Goal: Transaction & Acquisition: Purchase product/service

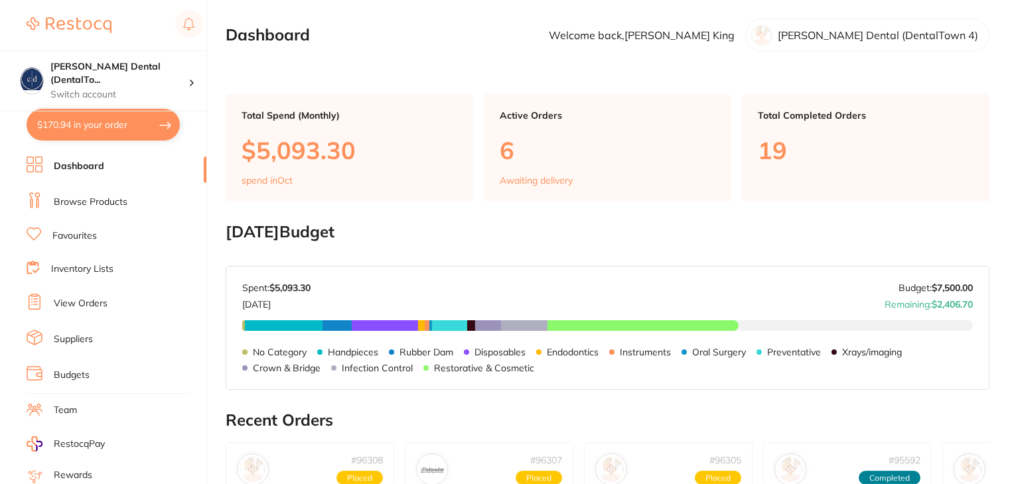
click at [59, 125] on button "$170.94 in your order" at bounding box center [103, 125] width 153 height 32
checkbox input "true"
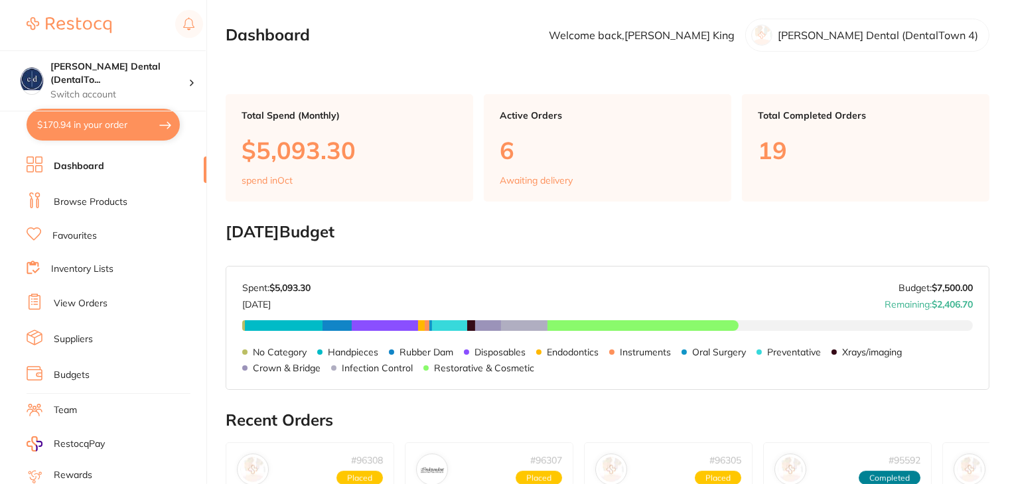
checkbox input "true"
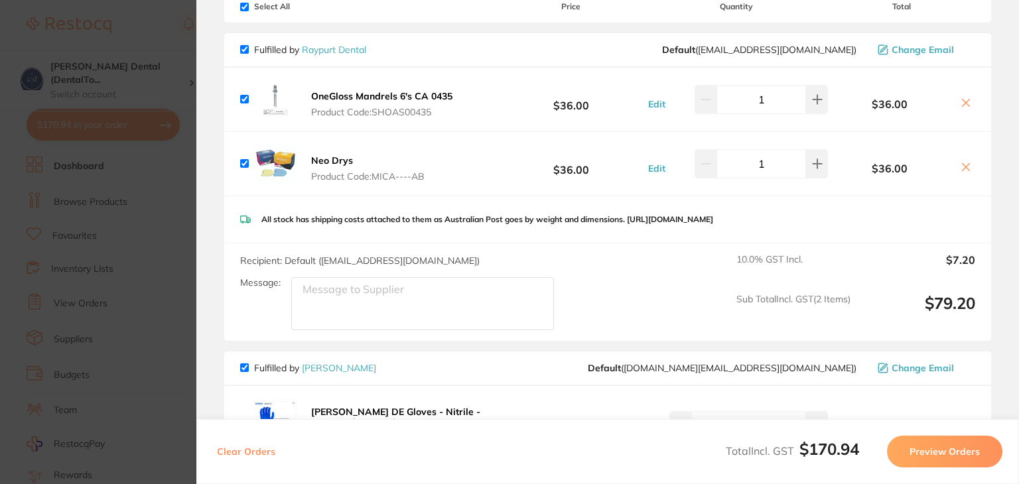
scroll to position [356, 0]
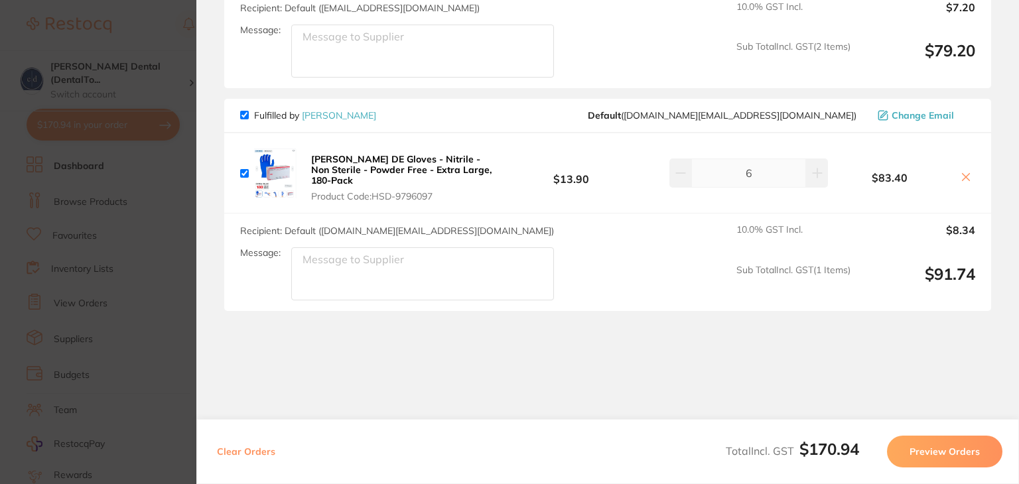
click at [754, 363] on section "Review Orders Your orders are being processed and we will notify you once we ha…" at bounding box center [607, 242] width 823 height 484
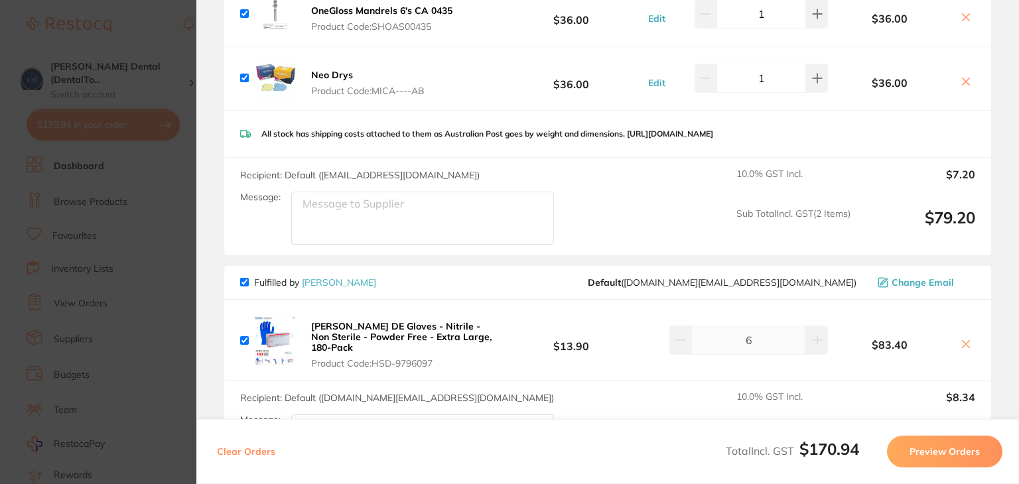
scroll to position [25, 0]
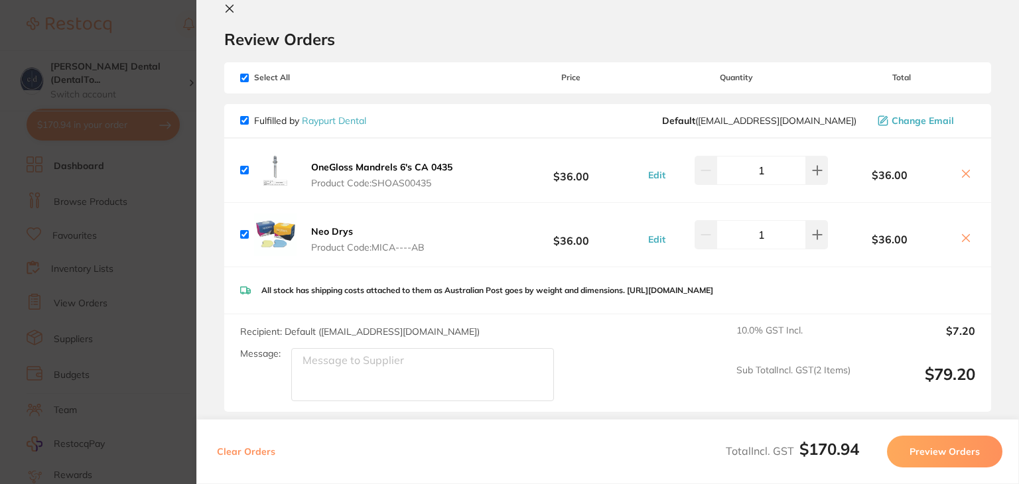
click at [246, 74] on input "checkbox" at bounding box center [244, 78] width 9 height 9
checkbox input "false"
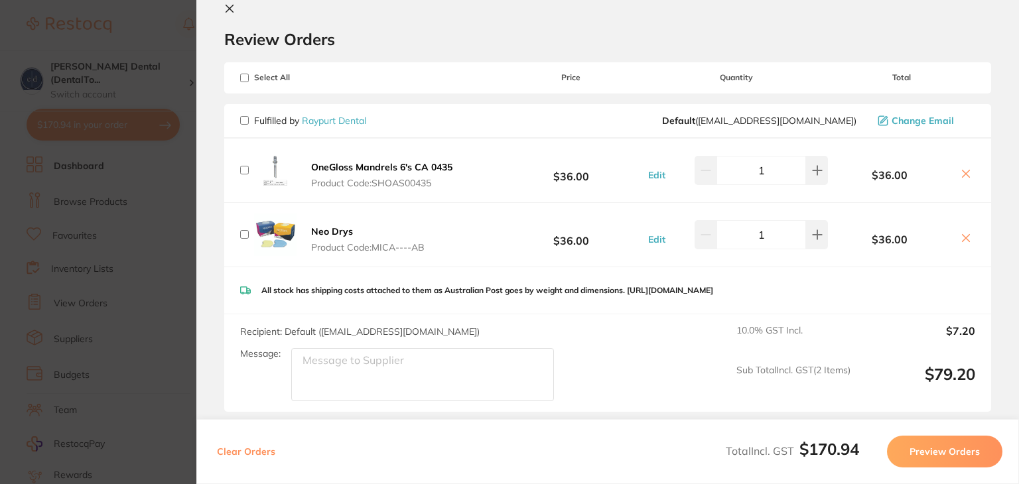
checkbox input "false"
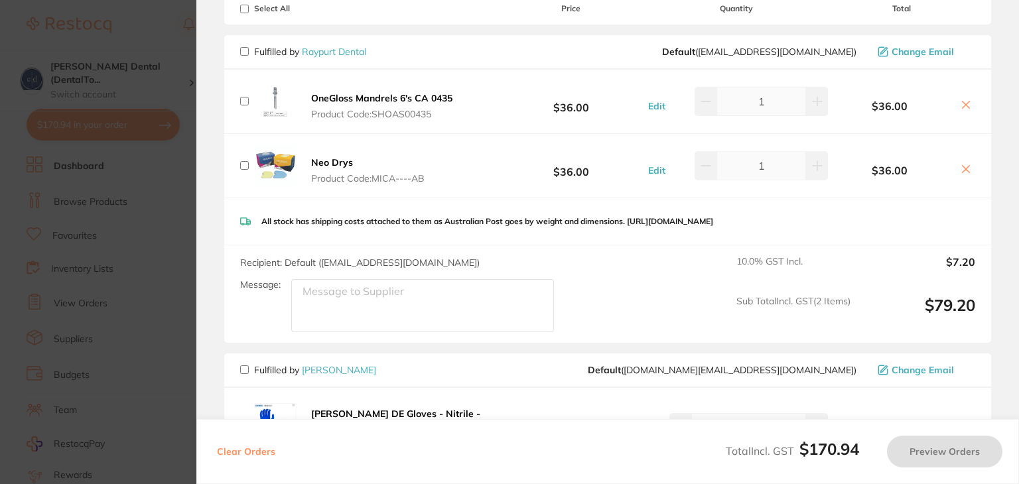
scroll to position [290, 0]
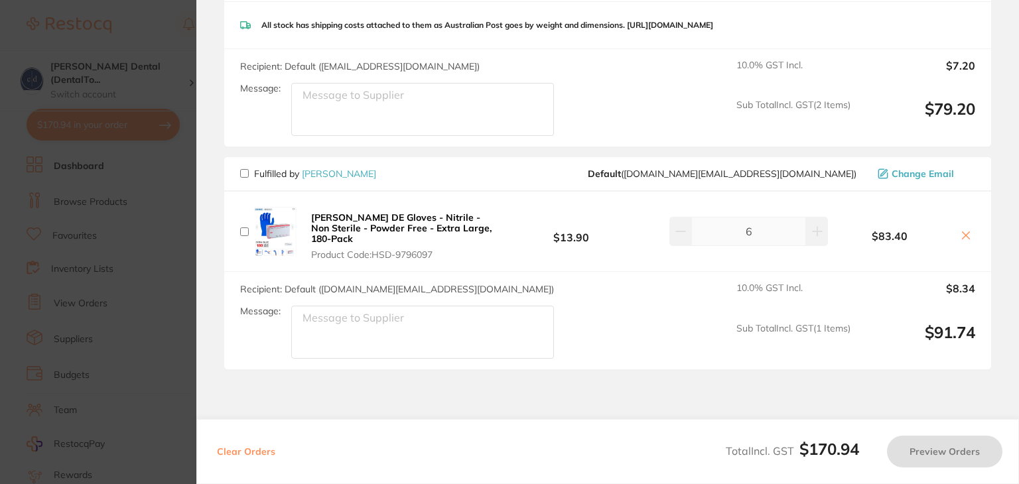
click at [245, 178] on input "checkbox" at bounding box center [244, 173] width 9 height 9
checkbox input "true"
click at [935, 449] on button "Preview Orders" at bounding box center [944, 452] width 115 height 32
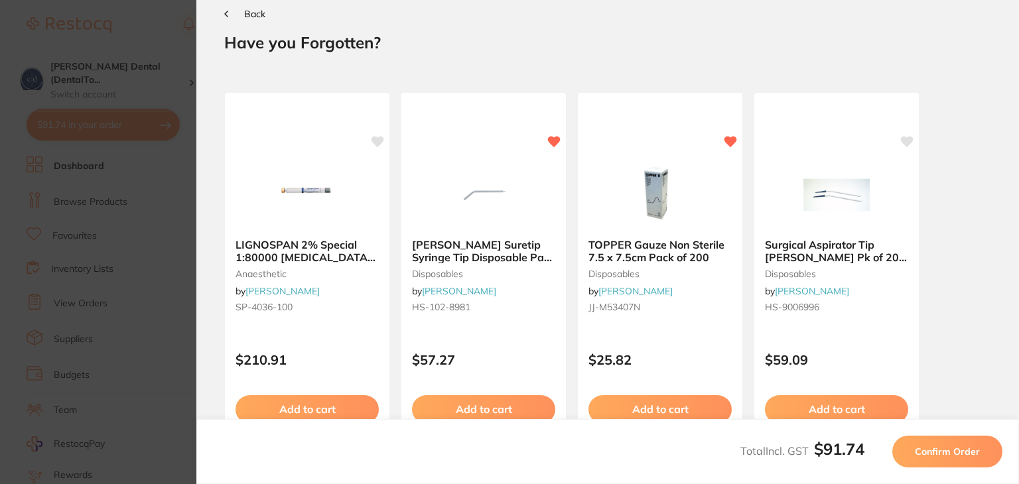
scroll to position [0, 0]
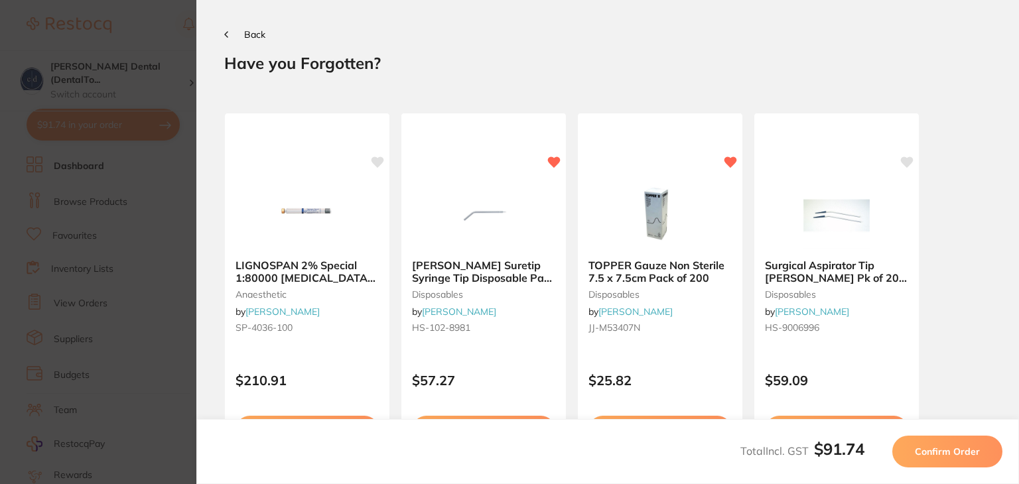
click at [959, 452] on span "Confirm Order" at bounding box center [947, 452] width 65 height 12
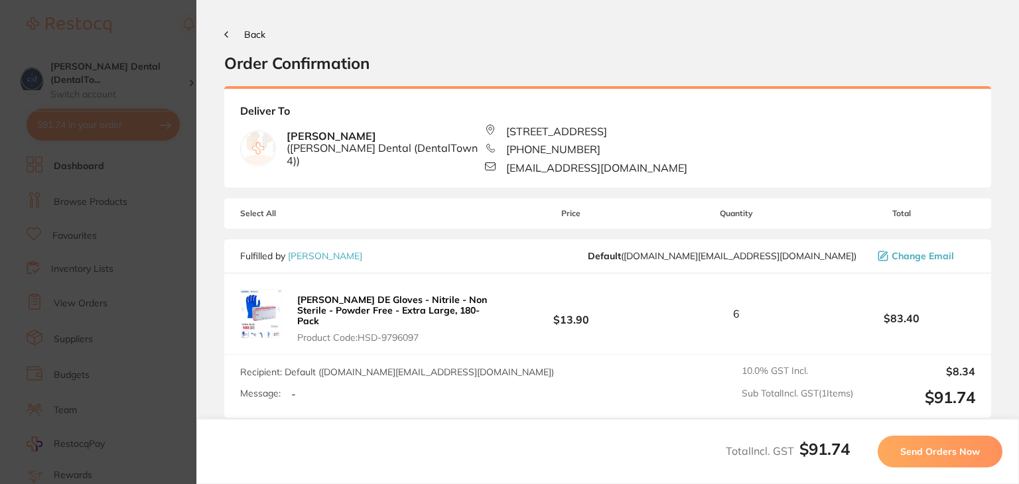
click at [937, 455] on span "Send Orders Now" at bounding box center [940, 452] width 80 height 12
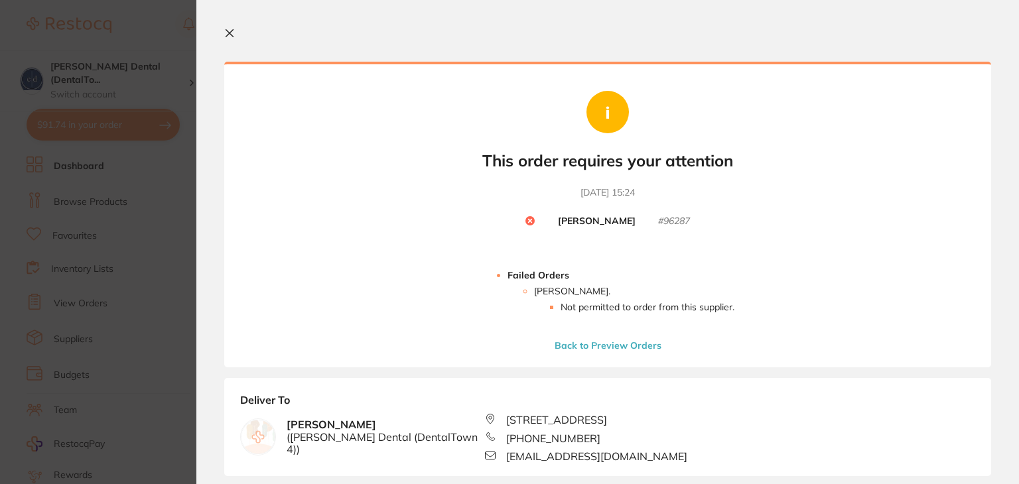
click at [229, 30] on icon at bounding box center [229, 33] width 11 height 11
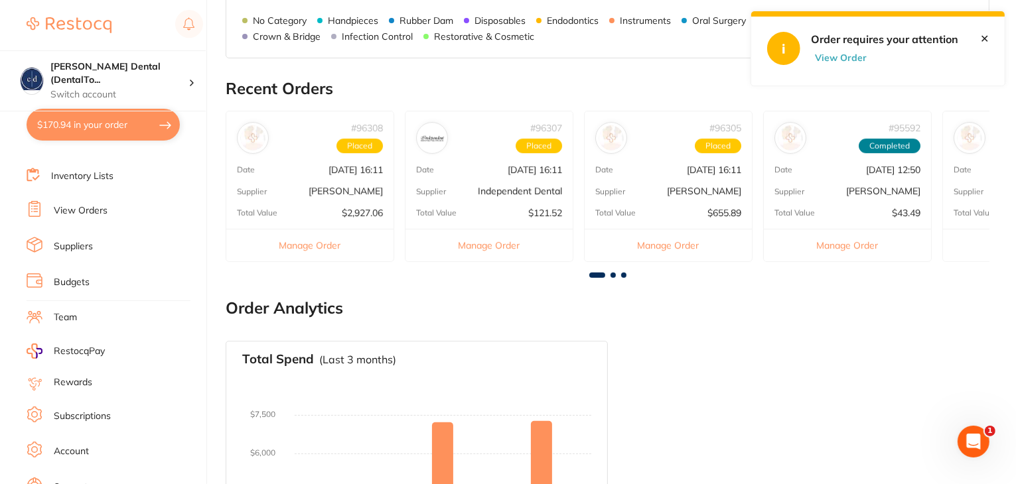
scroll to position [133, 0]
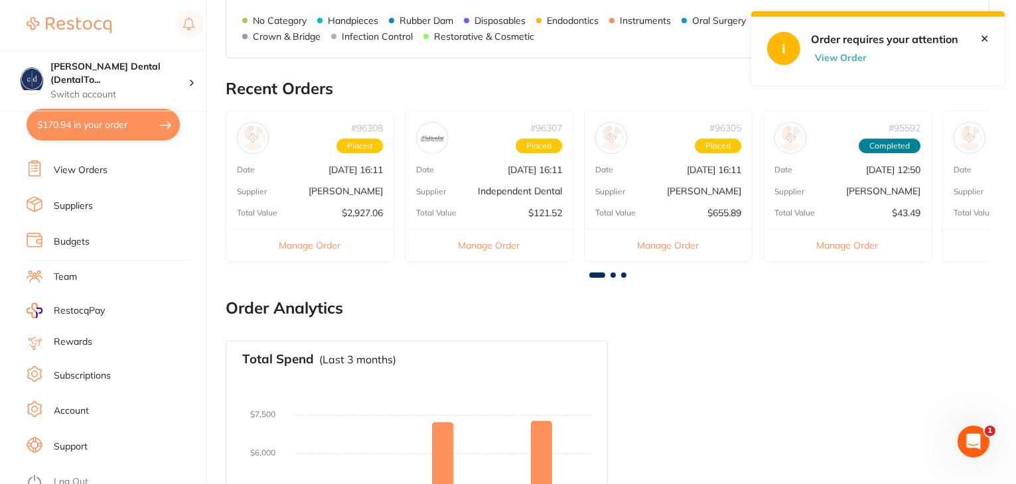
click at [72, 476] on link "Log Out" at bounding box center [71, 482] width 34 height 13
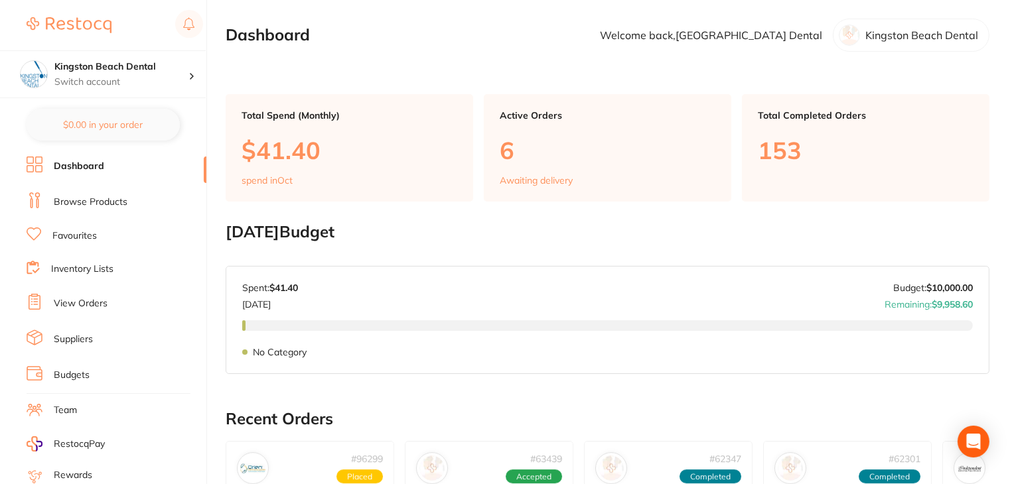
scroll to position [133, 0]
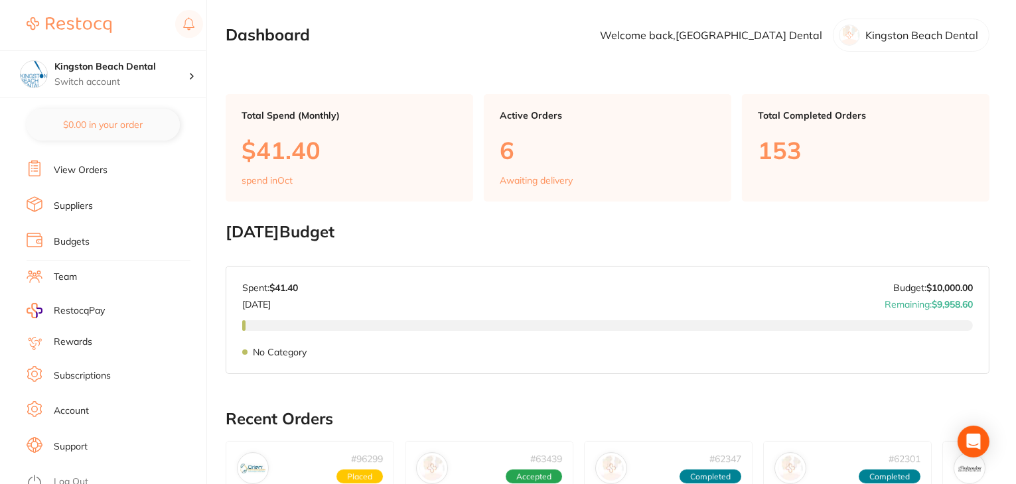
click at [60, 478] on link "Log Out" at bounding box center [71, 482] width 34 height 13
